Goal: Information Seeking & Learning: Check status

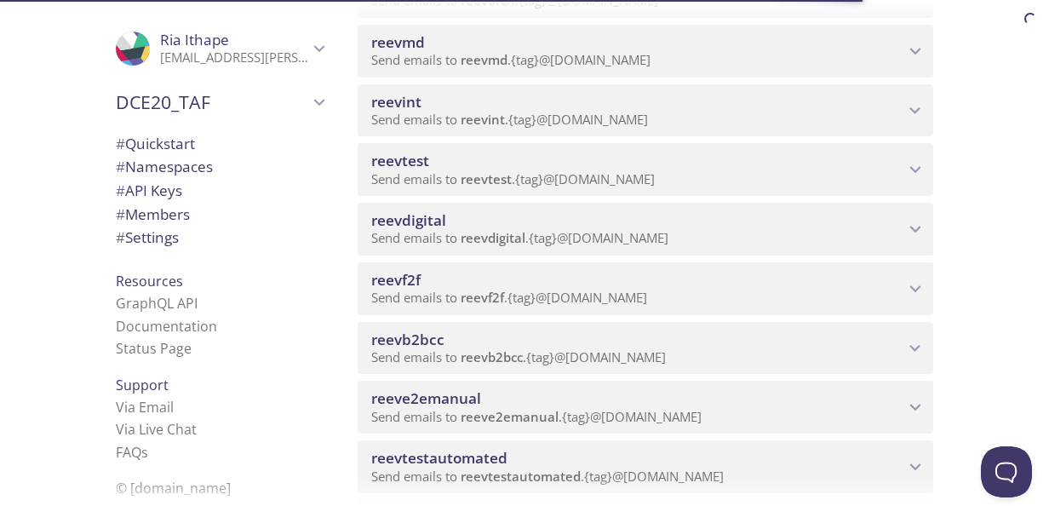
scroll to position [681, 0]
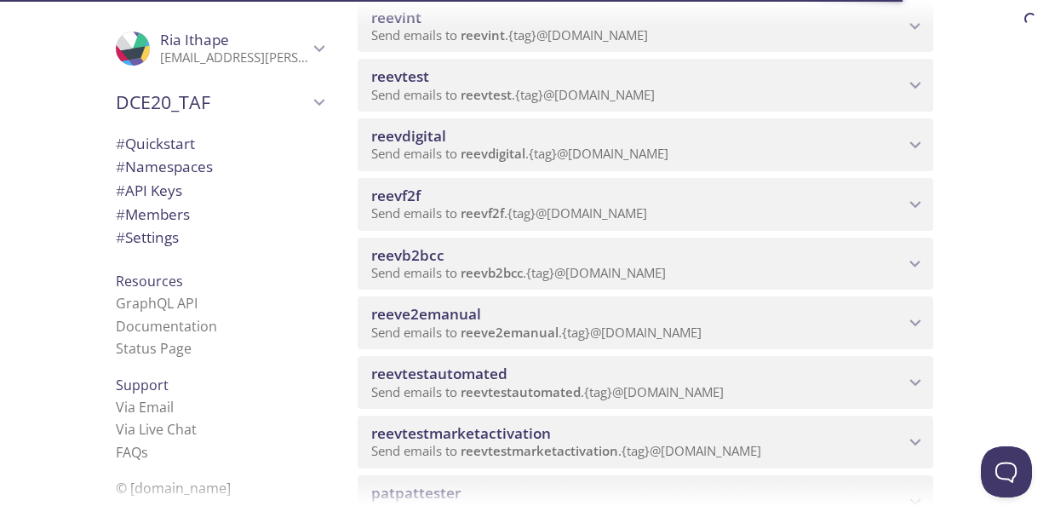
click at [554, 325] on span "reeve2emanual" at bounding box center [510, 332] width 98 height 17
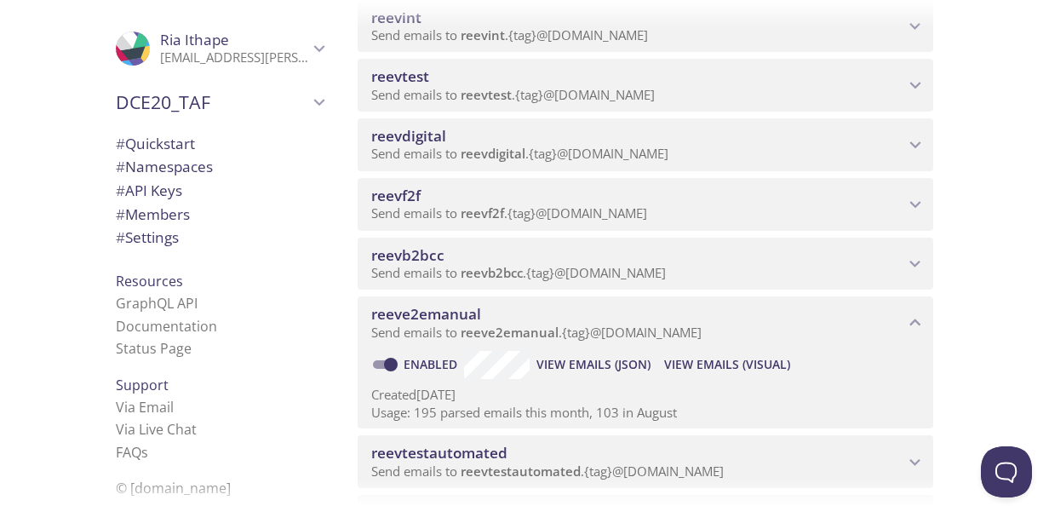
click at [692, 361] on span "View Emails (Visual)" at bounding box center [727, 364] width 126 height 20
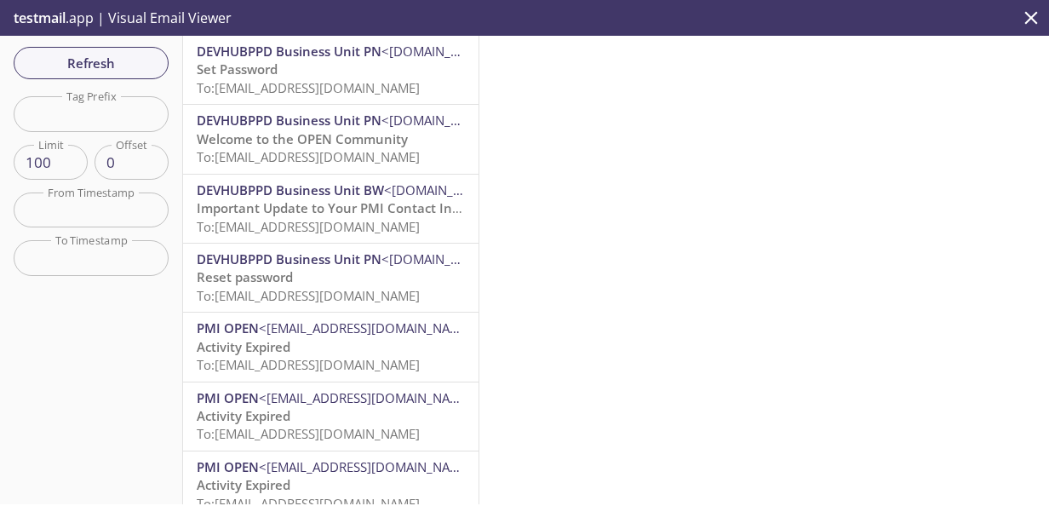
click at [79, 104] on input "text" at bounding box center [91, 113] width 155 height 35
type input "pn24"
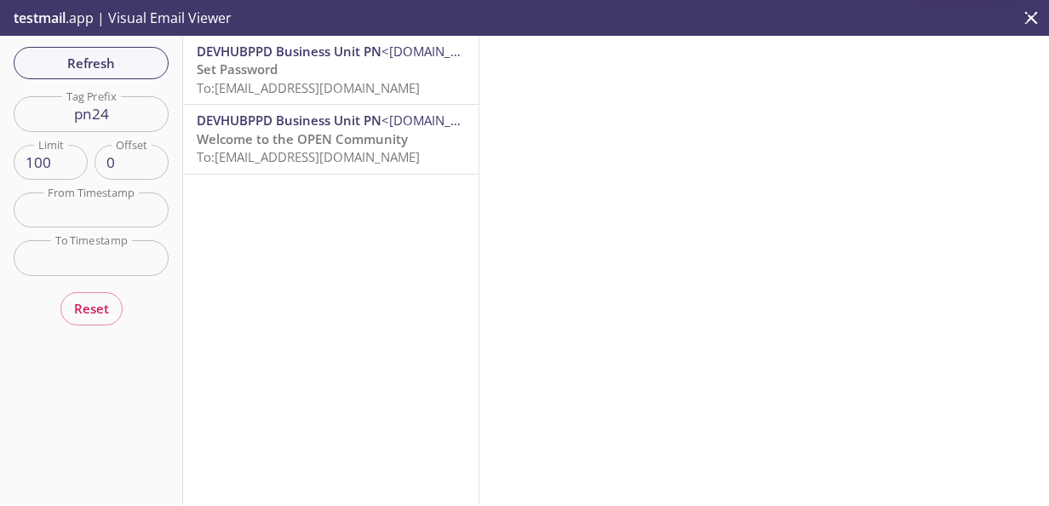
click at [280, 149] on span "To: [EMAIL_ADDRESS][DOMAIN_NAME]" at bounding box center [308, 156] width 223 height 17
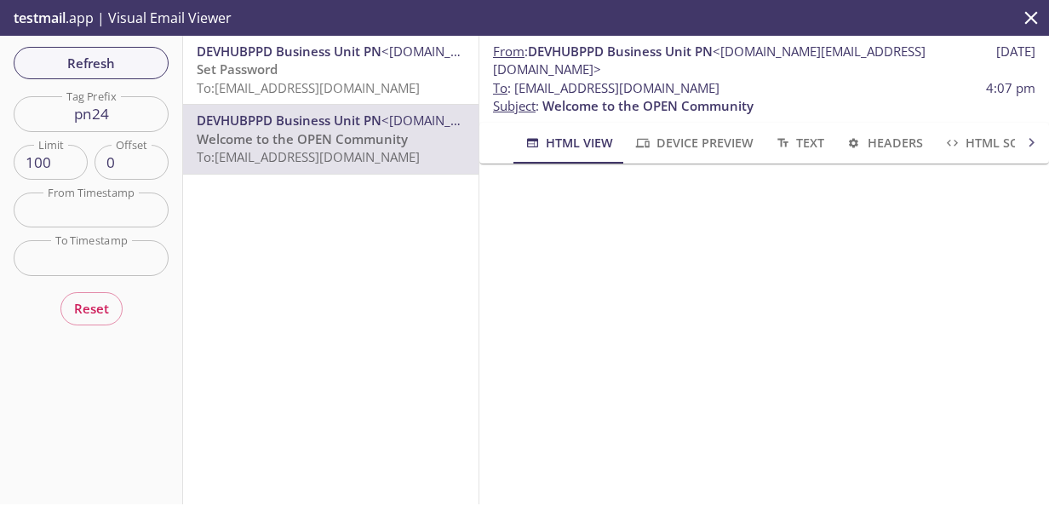
scroll to position [153, 0]
click at [307, 66] on p "Set Password To: [EMAIL_ADDRESS][DOMAIN_NAME]" at bounding box center [331, 78] width 268 height 37
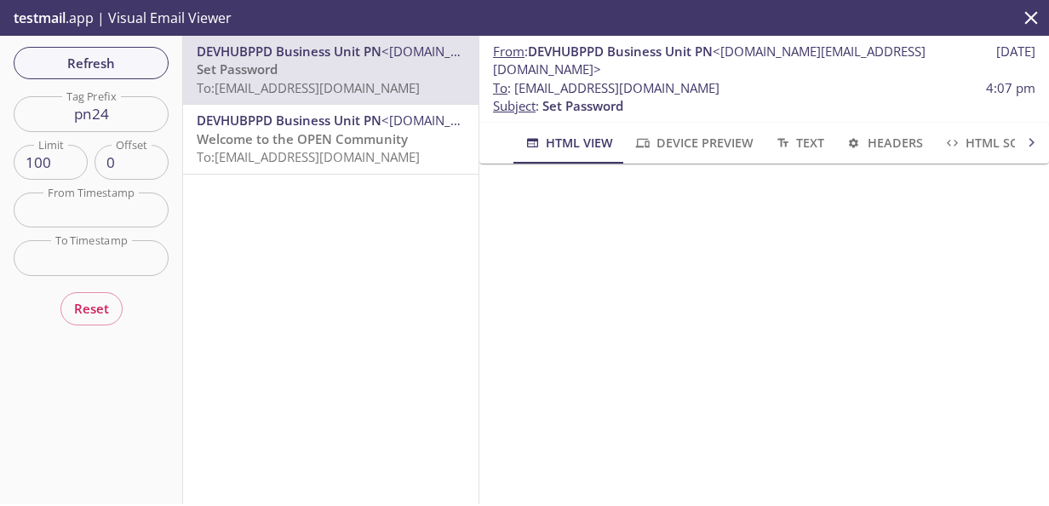
scroll to position [49, 0]
